Goal: Information Seeking & Learning: Learn about a topic

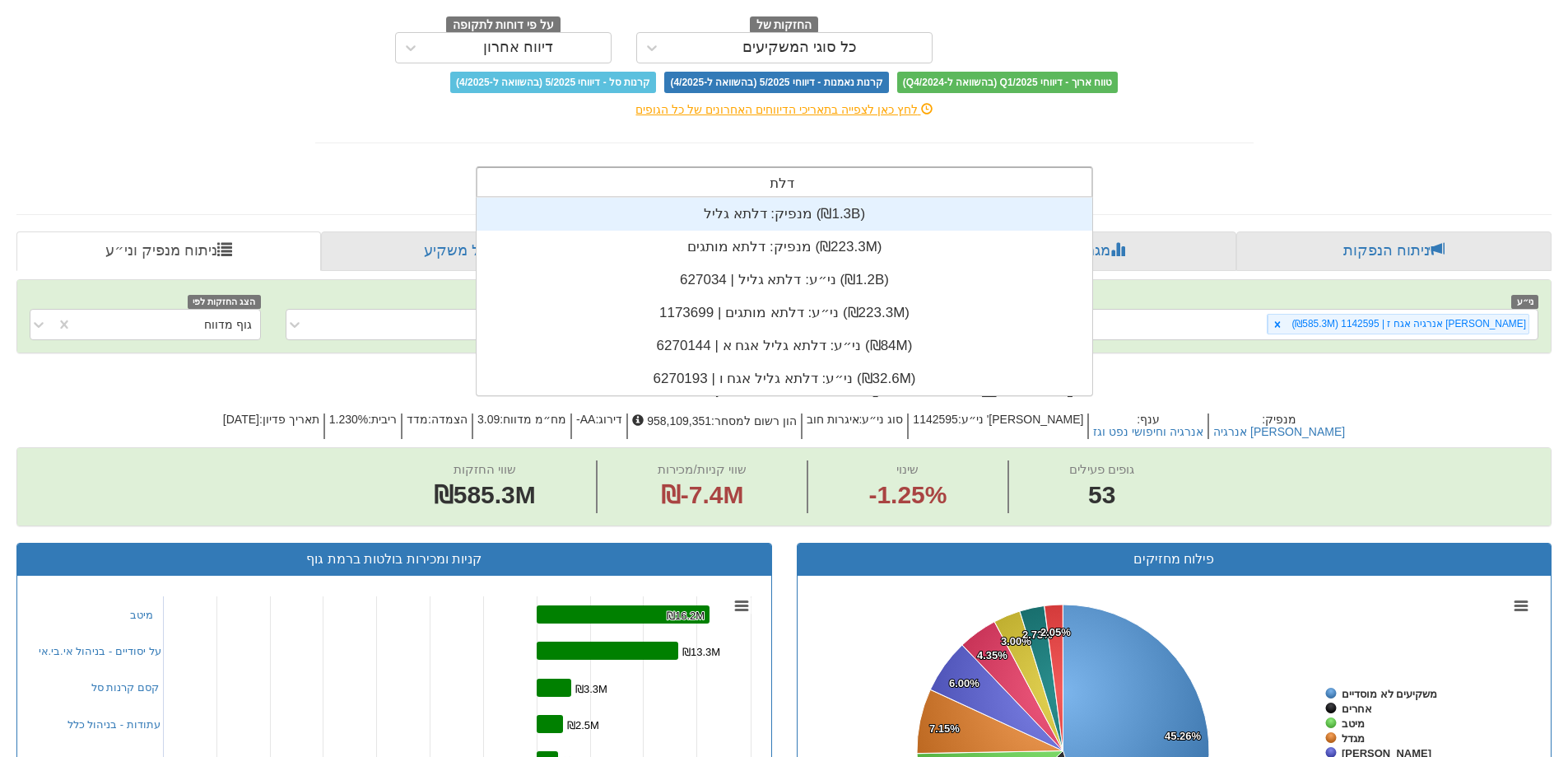
scroll to position [197, 0]
type input "דלתא"
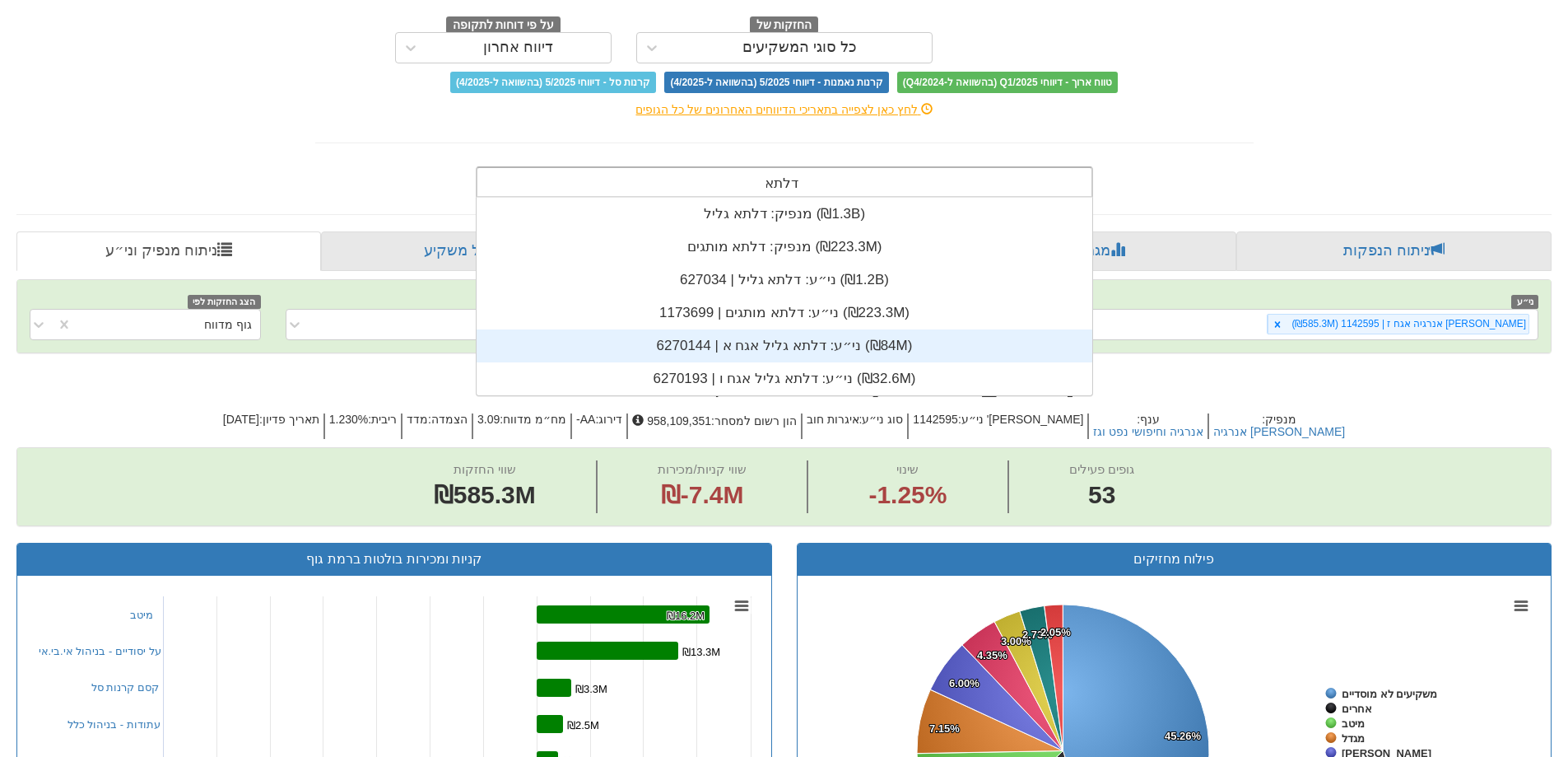
click at [816, 356] on div "ני״ע: ‏דלתא גליל אגח א | 6270144 ‎(₪84M)‎" at bounding box center [784, 345] width 616 height 33
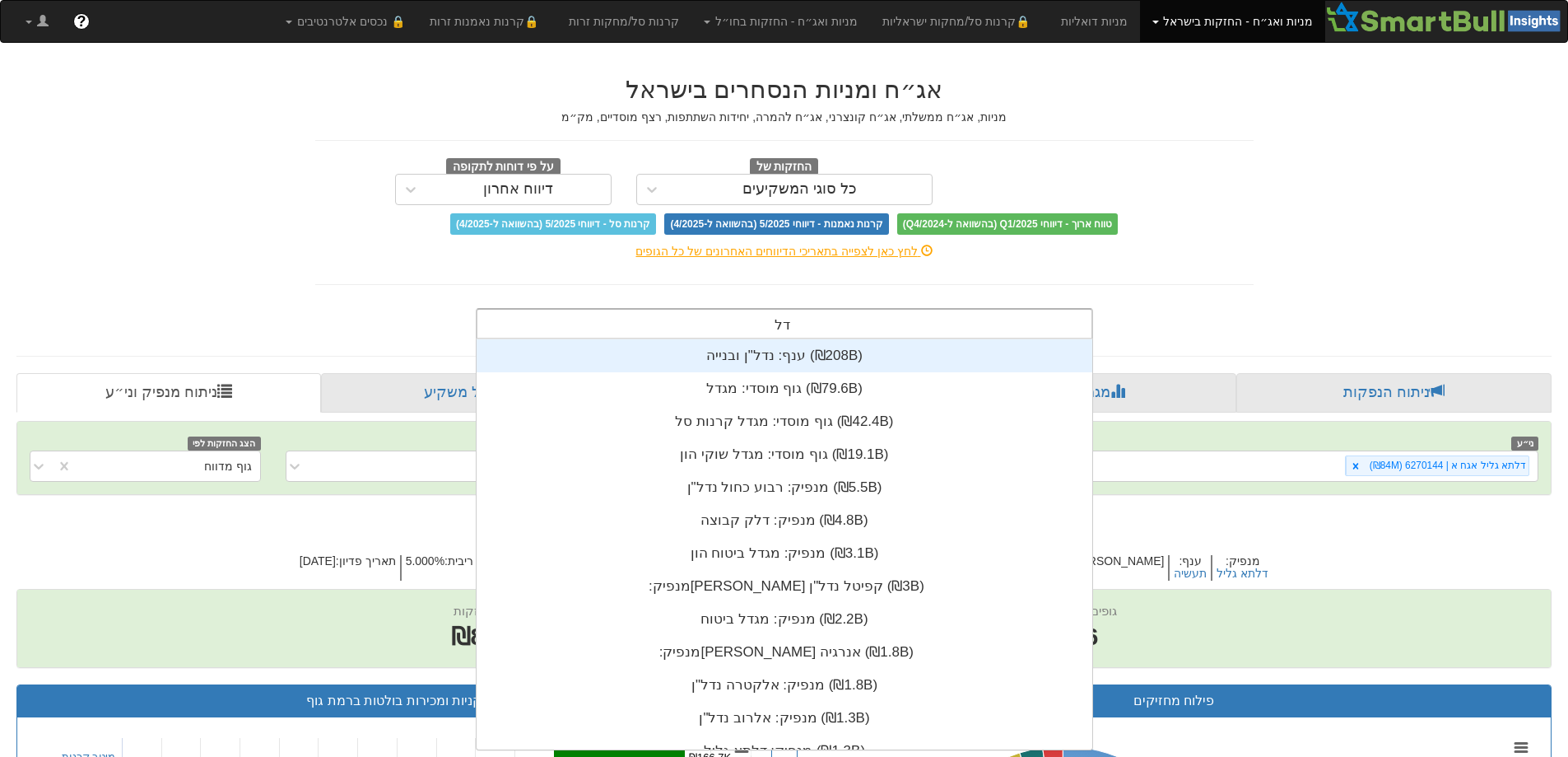
scroll to position [197, 0]
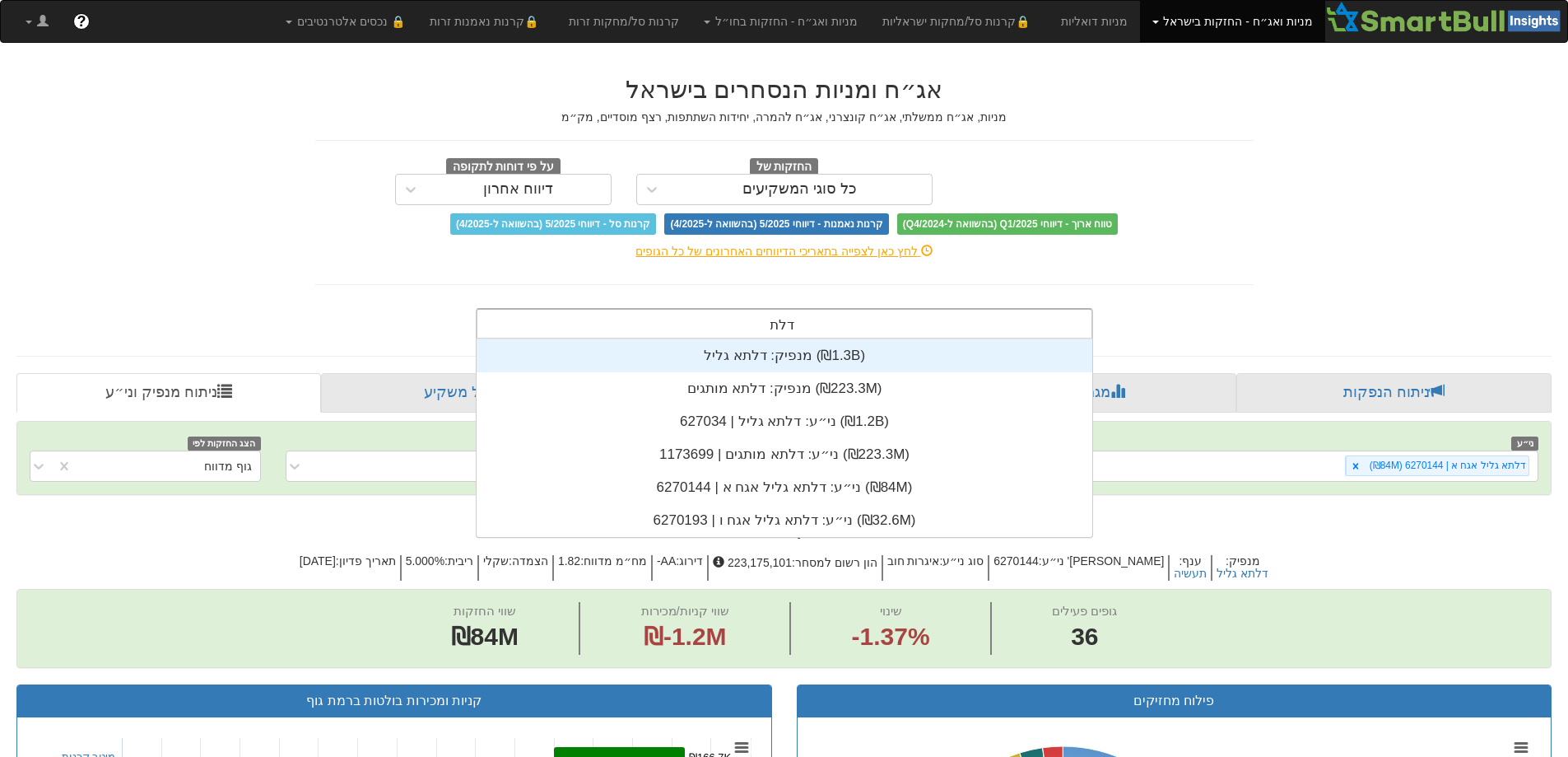
type input "דלתא"
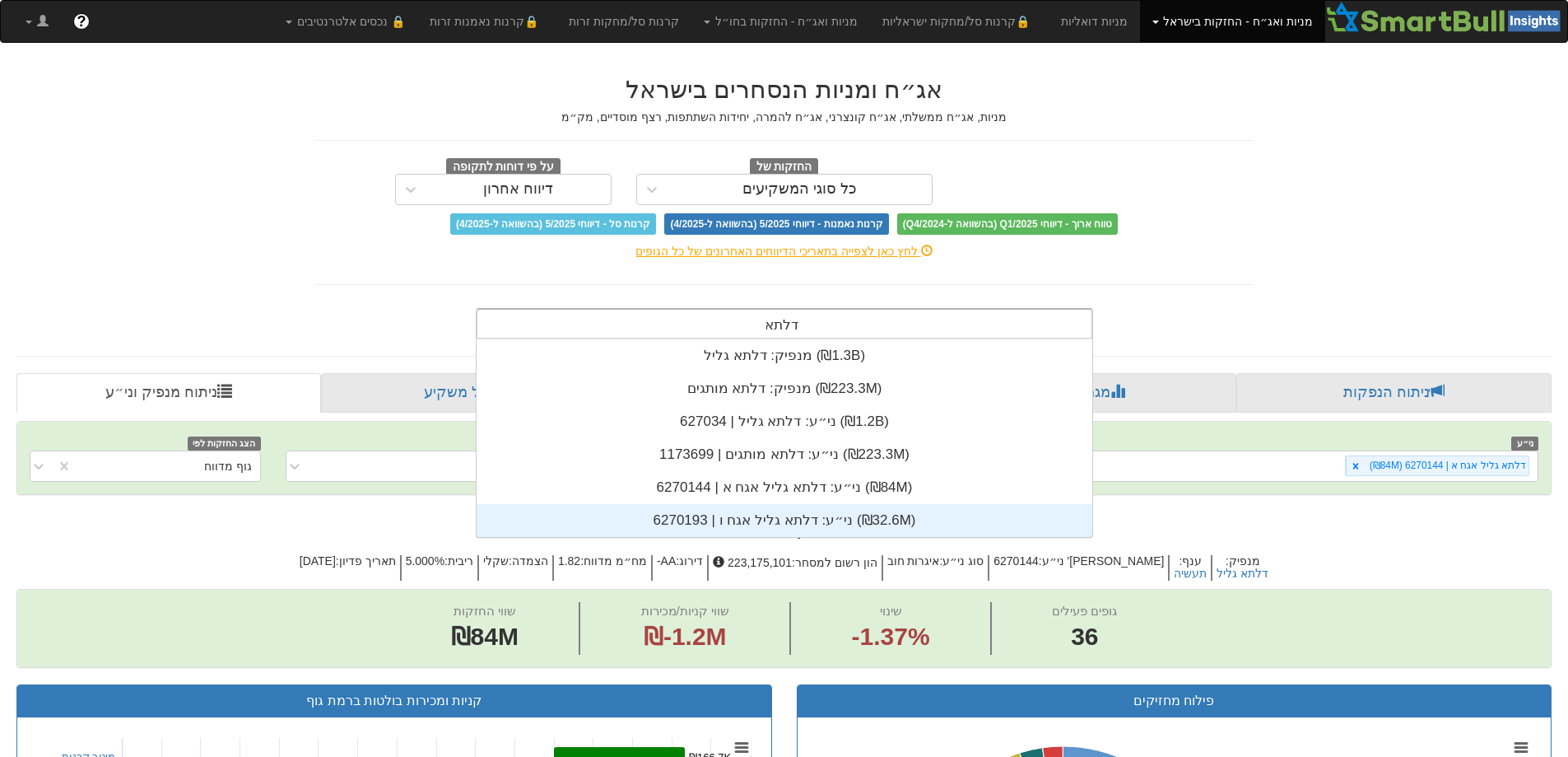
click at [829, 509] on div "ני״ע: ‏דלתא גליל אגח ו | 6270193 ‎(₪32.6M)‎" at bounding box center [784, 520] width 616 height 33
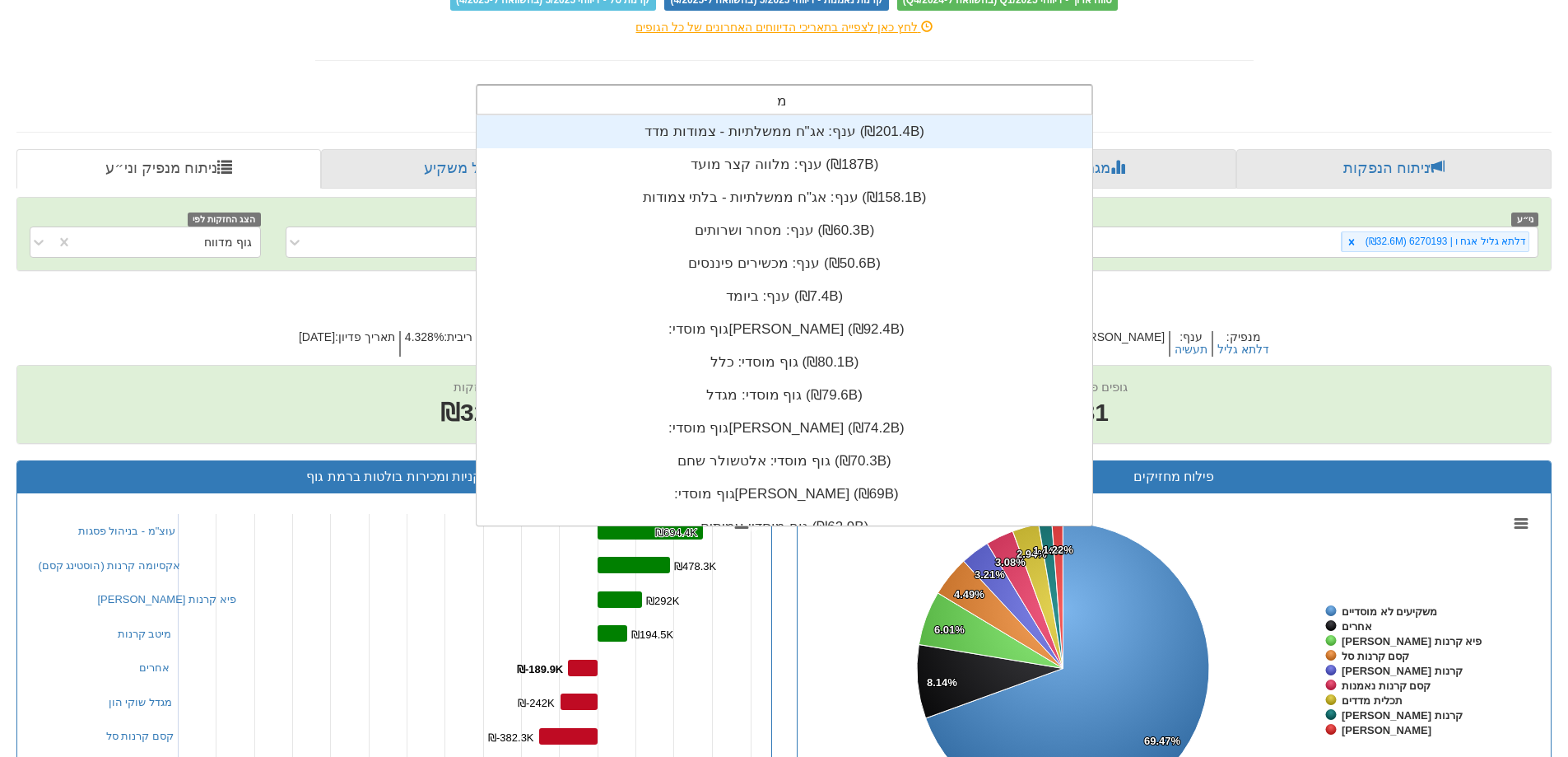
type input "מז"
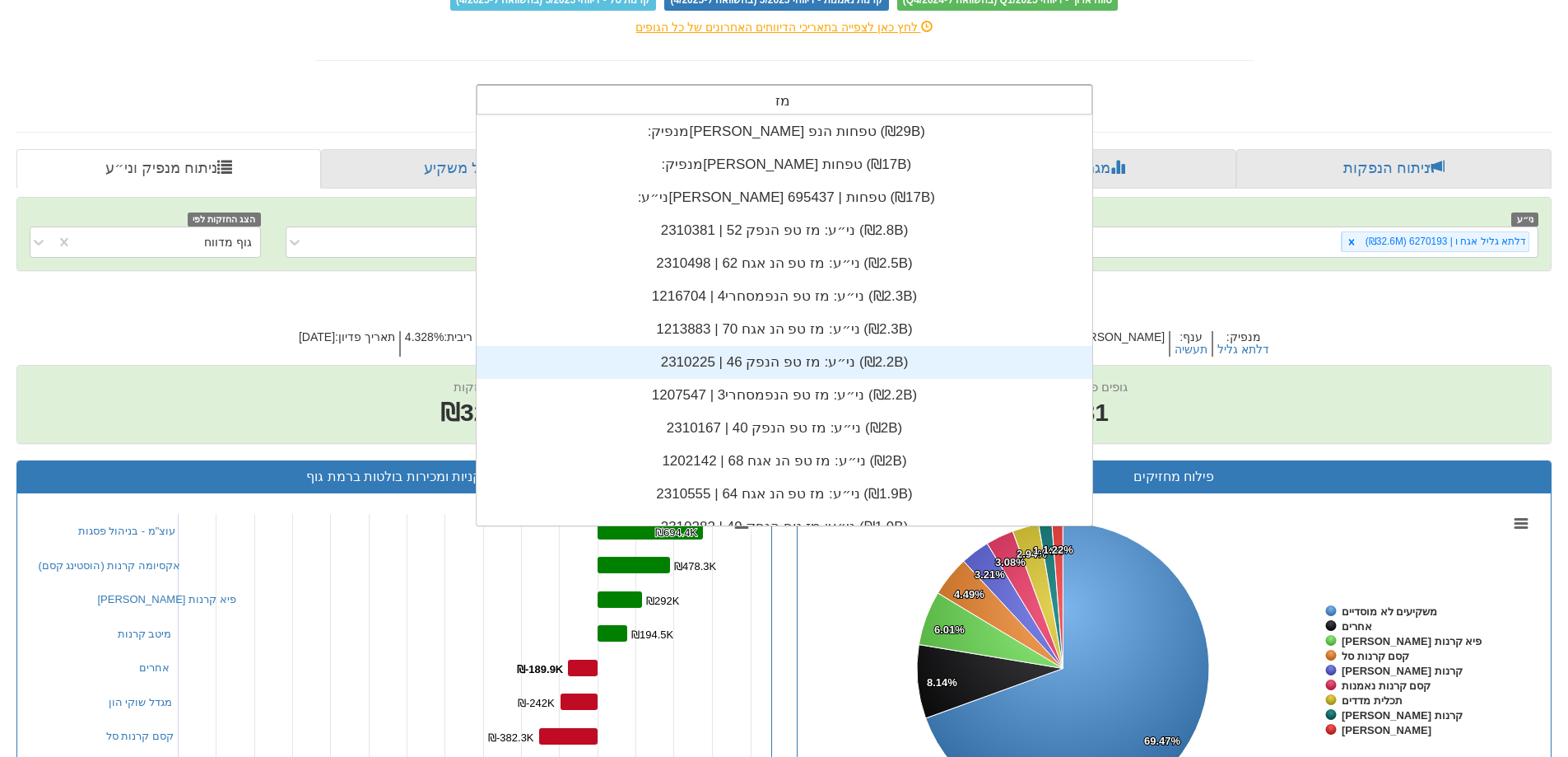
click at [777, 377] on div "ני״ע: ‏מז טפ הנפק 46 | 2310225 ‎(₪2.2B)‎" at bounding box center [784, 362] width 616 height 33
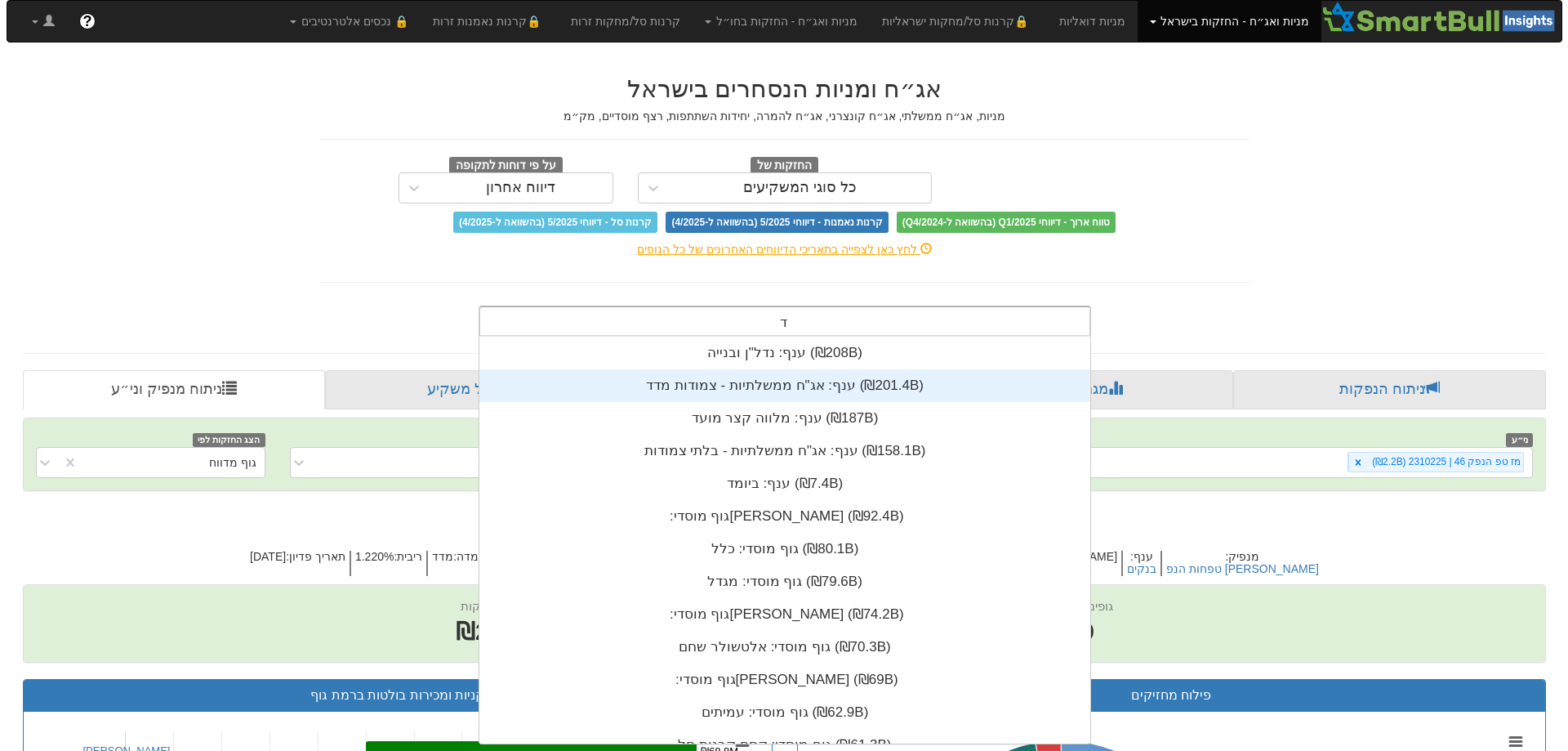
scroll to position [406, 0]
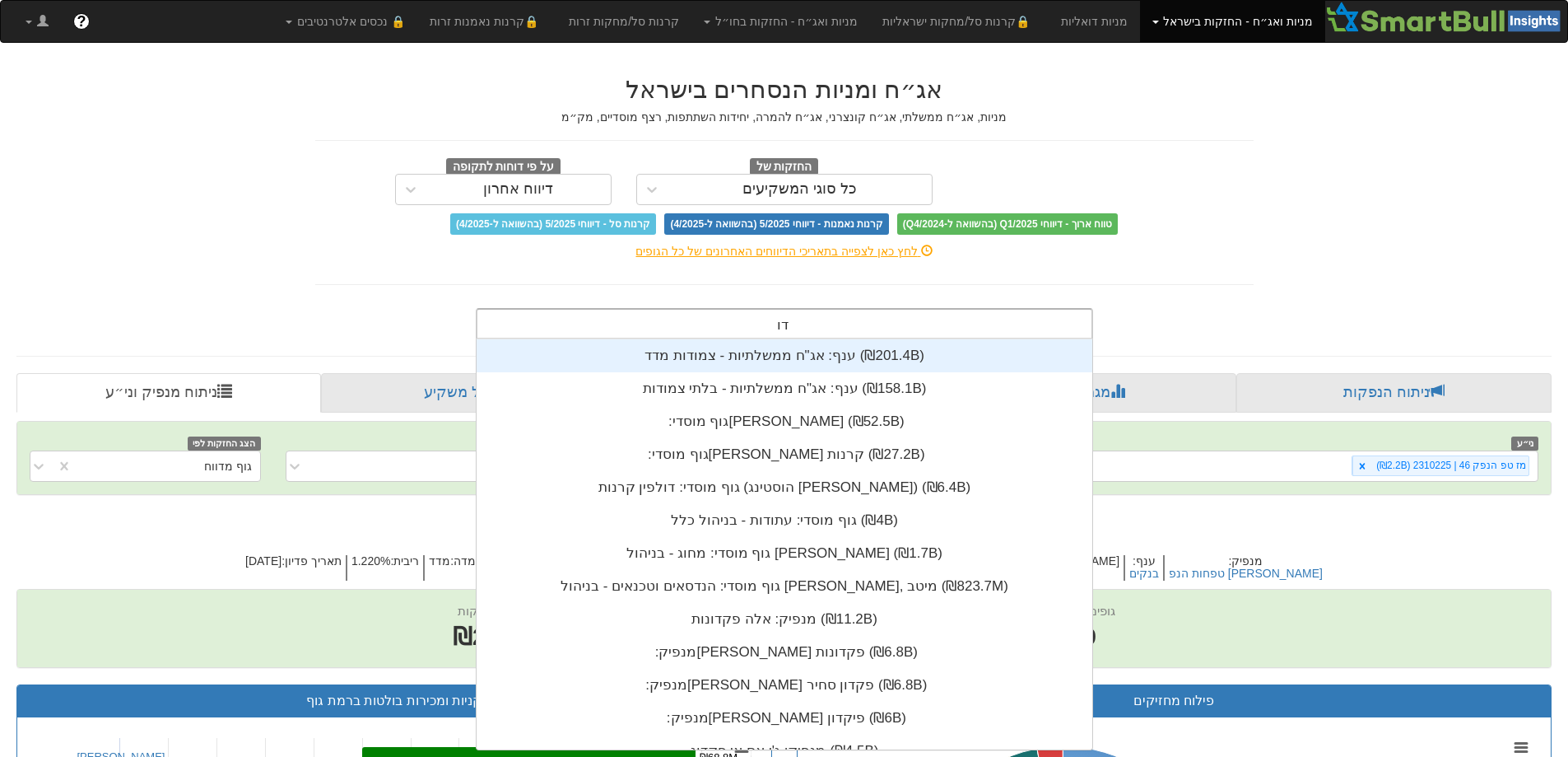
type input "[PERSON_NAME]"
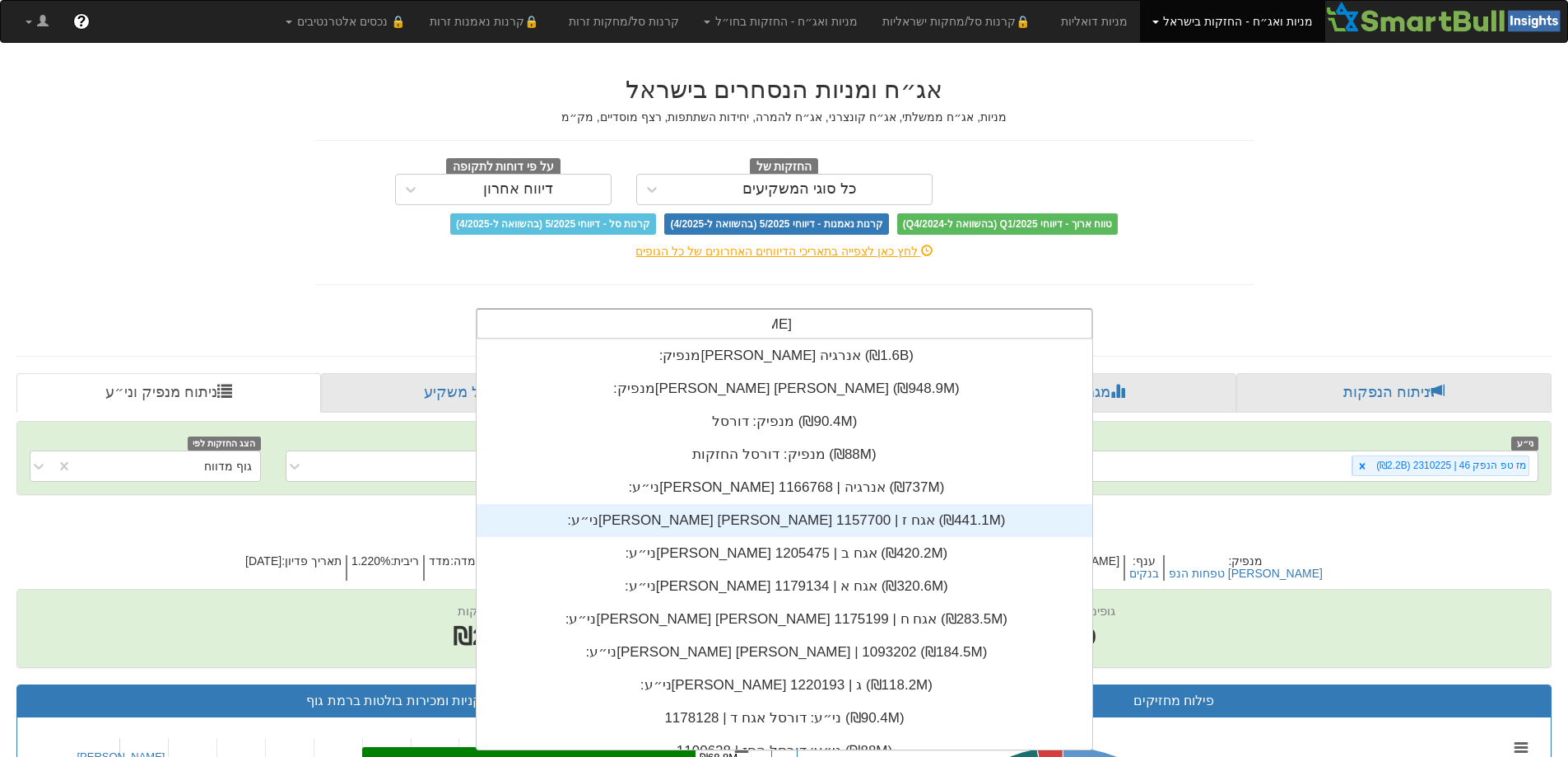
click at [824, 530] on div "ני״ע: ‏[PERSON_NAME] [PERSON_NAME] אגח ז | 1157700 ‎(₪441.1M)‎" at bounding box center [784, 520] width 616 height 33
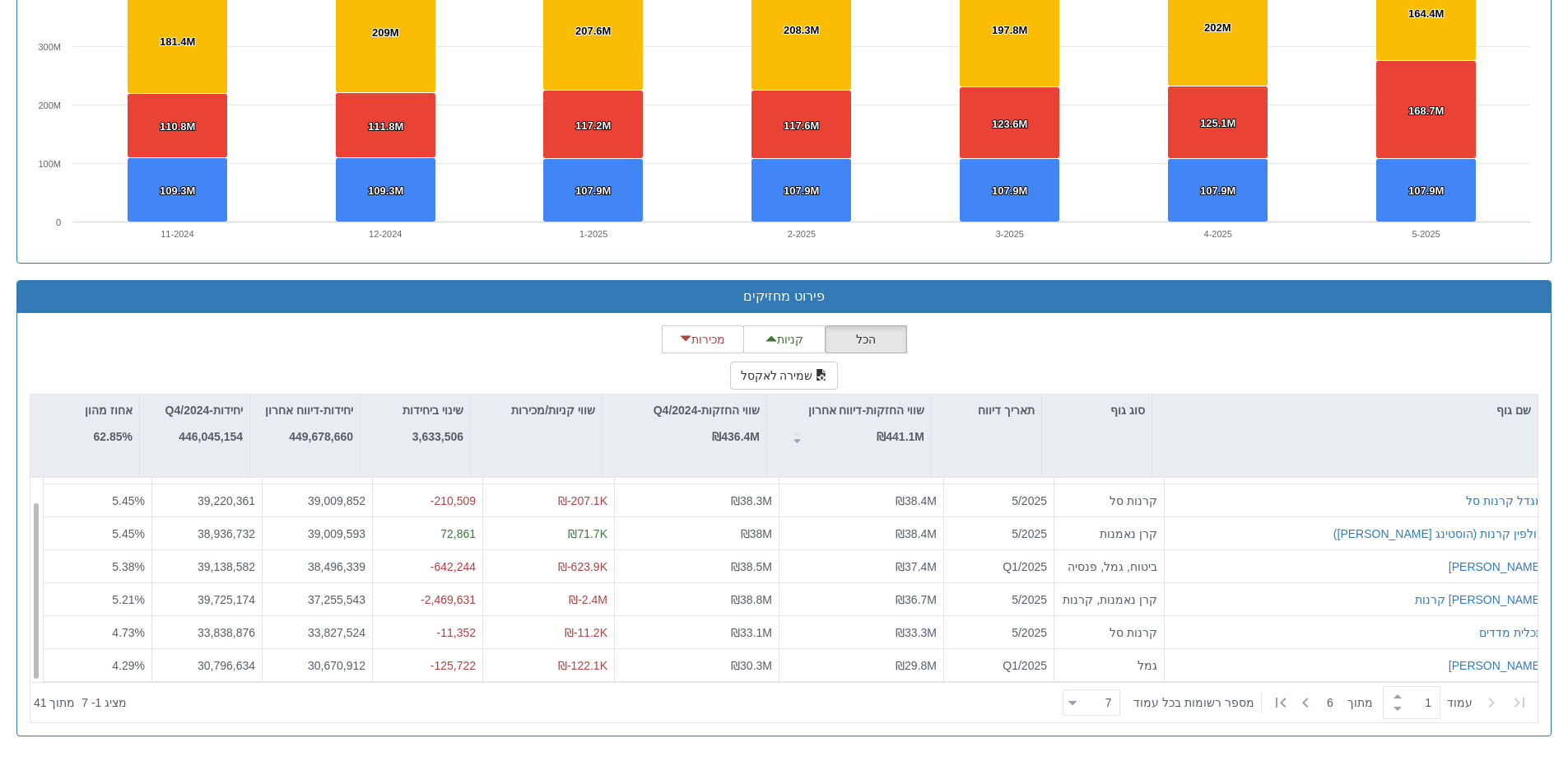
scroll to position [27, 0]
